Goal: Navigation & Orientation: Understand site structure

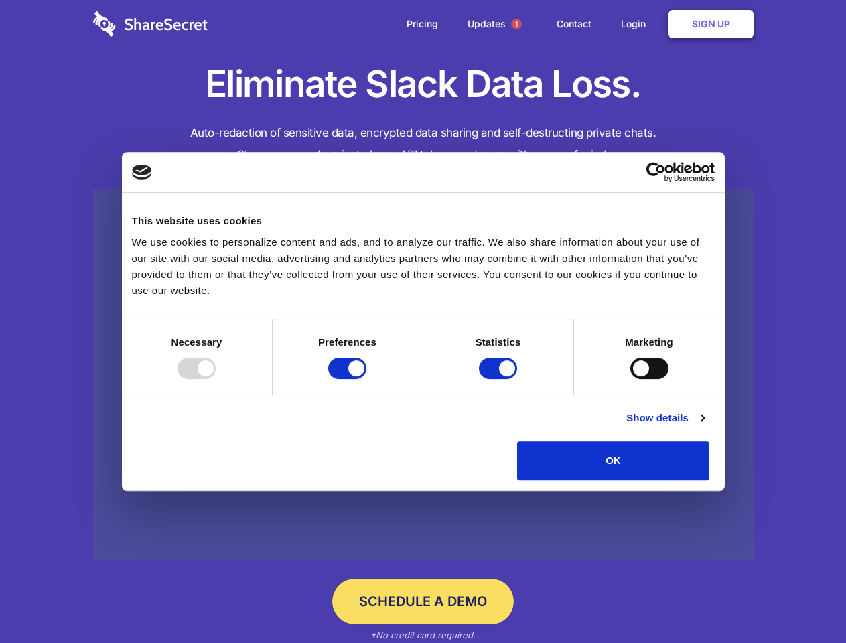
click at [216, 379] on div at bounding box center [196, 368] width 38 height 21
click at [366, 379] on input "Preferences" at bounding box center [347, 368] width 38 height 21
checkbox input "false"
click at [500, 379] on input "Statistics" at bounding box center [498, 368] width 38 height 21
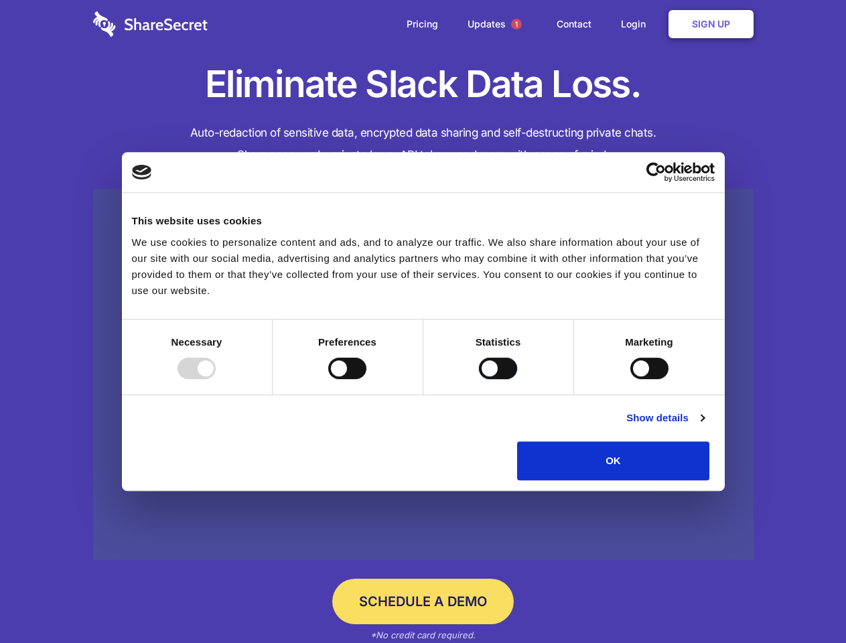
checkbox input "false"
click at [630, 379] on input "Marketing" at bounding box center [649, 368] width 38 height 21
checkbox input "true"
click at [704, 426] on link "Show details" at bounding box center [665, 418] width 78 height 16
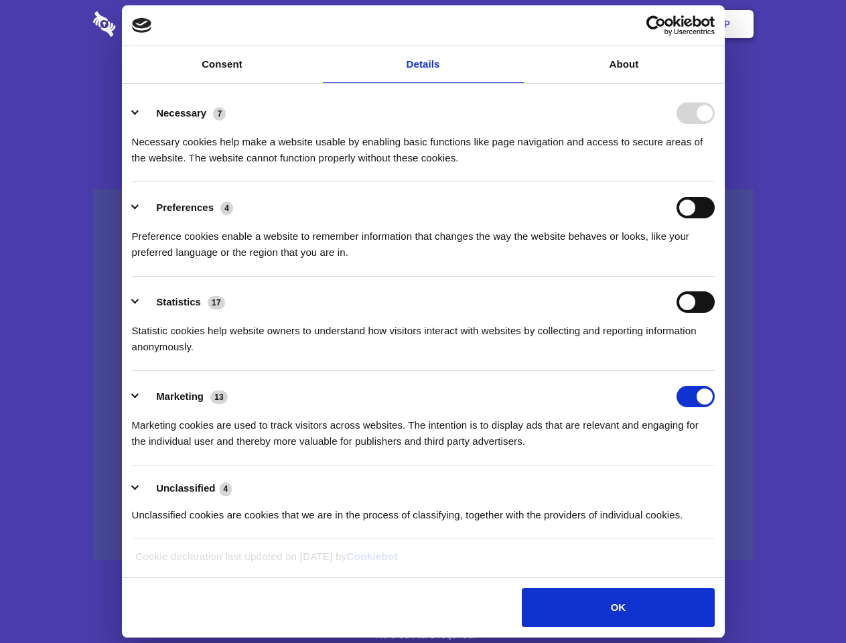
click at [715, 182] on li "Necessary 7 Necessary cookies help make a website usable by enabling basic func…" at bounding box center [423, 135] width 583 height 94
